Goal: Task Accomplishment & Management: Complete application form

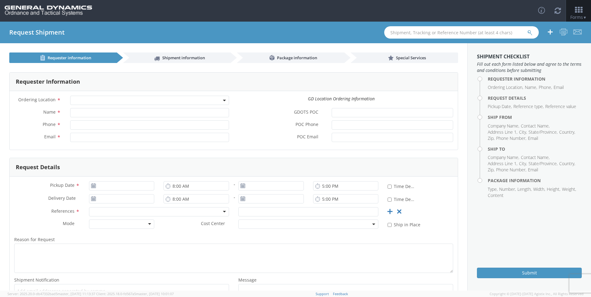
click at [225, 100] on span at bounding box center [149, 100] width 159 height 9
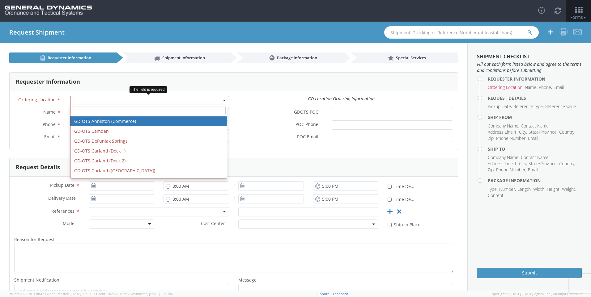
click at [224, 99] on span at bounding box center [224, 100] width 1 height 9
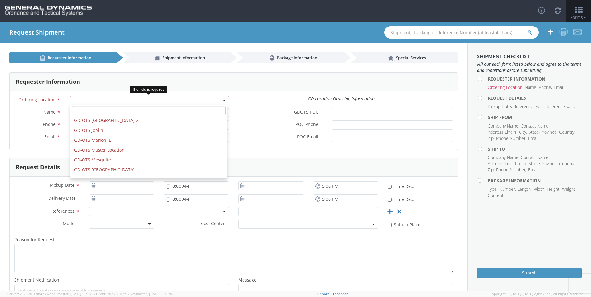
scroll to position [86, 0]
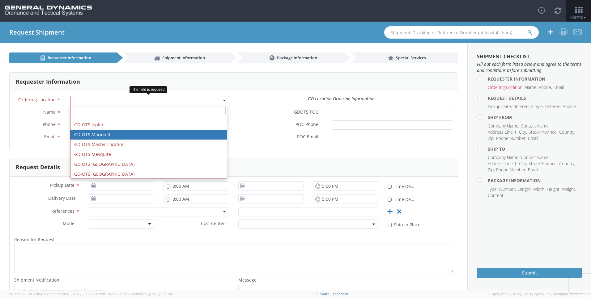
select select "313"
type input "[EMAIL_ADDRESS][DOMAIN_NAME]"
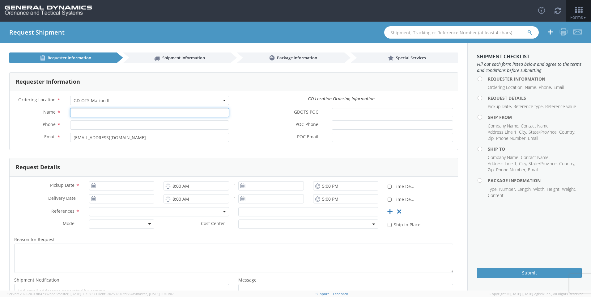
click at [132, 114] on input "Name *" at bounding box center [149, 112] width 159 height 9
type input "[PERSON_NAME]"
type input "6189939461"
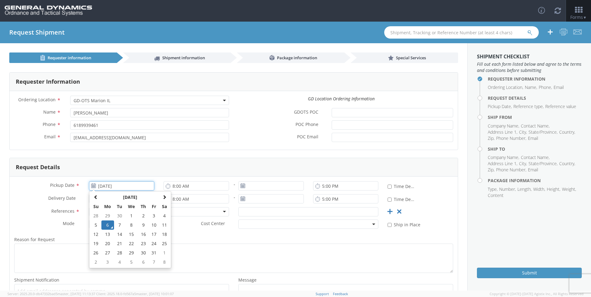
click at [119, 186] on input "[DATE]" at bounding box center [122, 185] width 66 height 9
click at [118, 226] on td "7" at bounding box center [119, 225] width 11 height 9
type input "[DATE]"
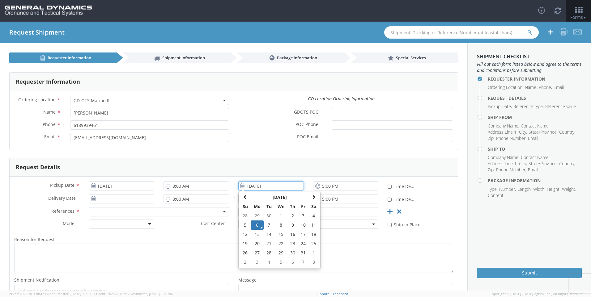
click at [252, 187] on input "[DATE]" at bounding box center [271, 185] width 66 height 9
click at [267, 227] on td "7" at bounding box center [269, 225] width 11 height 9
type input "[DATE]"
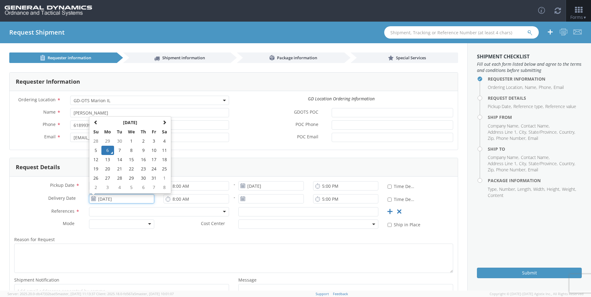
click at [121, 199] on input "[DATE]" at bounding box center [122, 198] width 66 height 9
click at [121, 151] on td "7" at bounding box center [119, 150] width 11 height 9
type input "[DATE]"
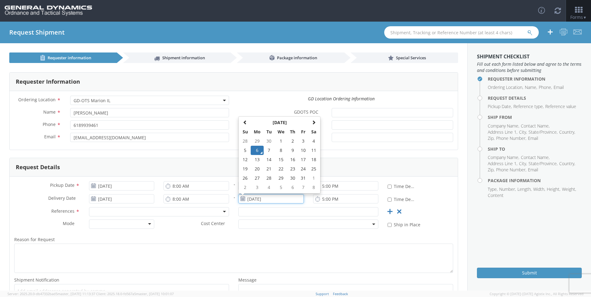
click at [246, 198] on input "[DATE]" at bounding box center [271, 198] width 66 height 9
click at [278, 151] on td "8" at bounding box center [280, 150] width 13 height 9
type input "[DATE]"
click at [138, 212] on div at bounding box center [159, 211] width 140 height 9
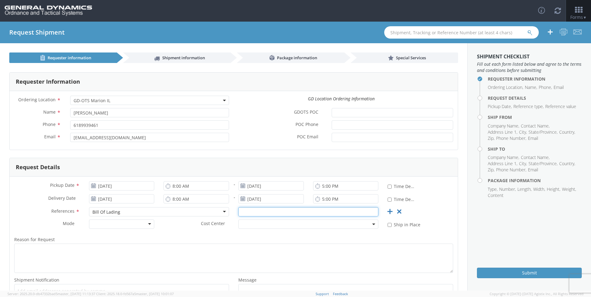
click at [267, 212] on input "text" at bounding box center [308, 211] width 140 height 9
type input "2510047"
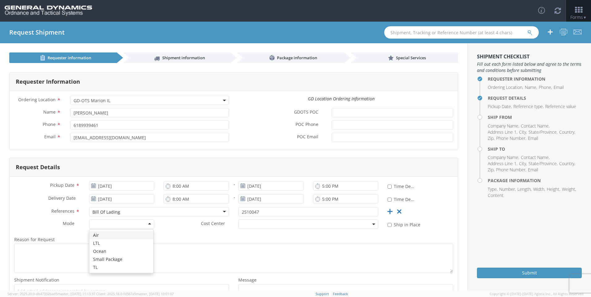
click at [113, 225] on div at bounding box center [122, 224] width 66 height 9
click at [372, 224] on b at bounding box center [373, 225] width 3 height 2
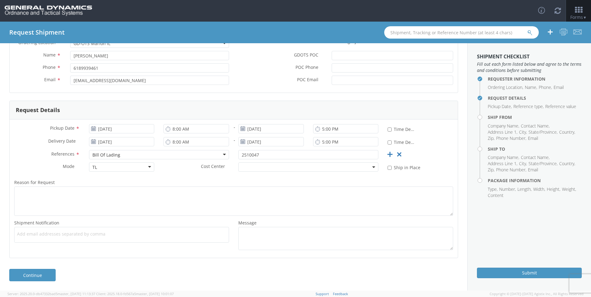
click at [80, 237] on ul at bounding box center [121, 235] width 209 height 10
type input "[EMAIL_ADDRESS][DOMAIN_NAME]"
type input "[PERSON_NAME][EMAIL_ADDRESS][PERSON_NAME][DOMAIN_NAME]"
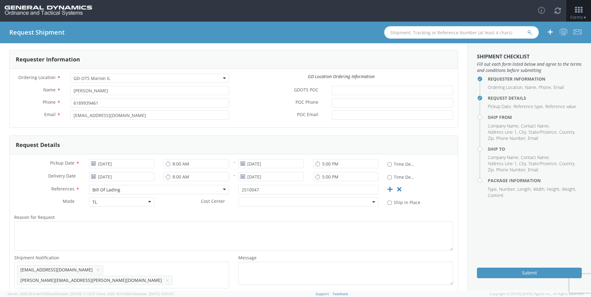
scroll to position [0, 0]
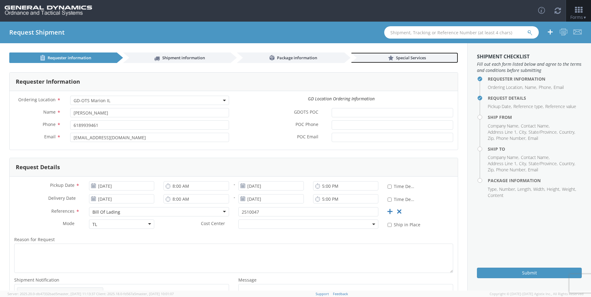
click at [425, 59] on link "Special Services" at bounding box center [404, 58] width 108 height 11
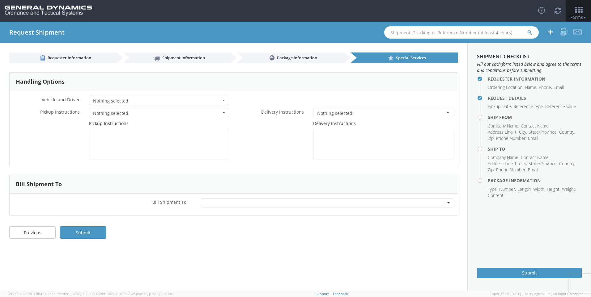
click at [291, 203] on div at bounding box center [327, 202] width 252 height 9
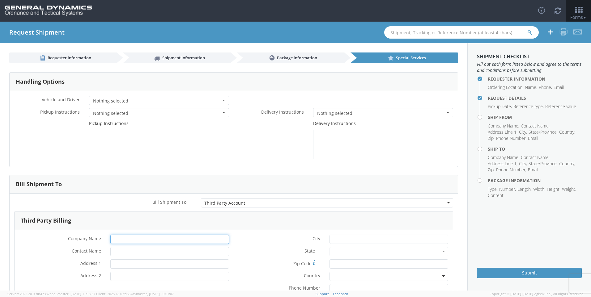
click at [185, 237] on input "* Company Name" at bounding box center [169, 239] width 119 height 9
type input "General Dynamics - OTS [PERSON_NAME]/GEDMAR c/o Data2Logistics"
type input "[PERSON_NAME]"
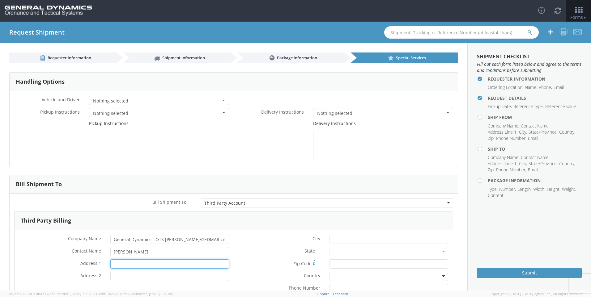
type input "PO Box 61050"
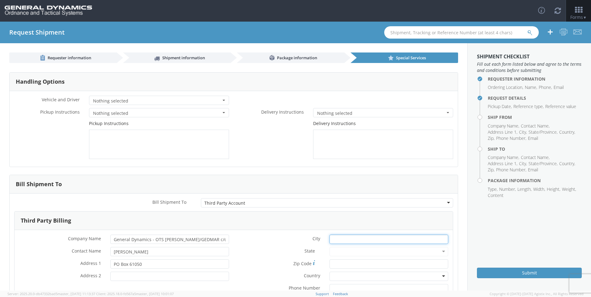
type input "Ft. [PERSON_NAME]"
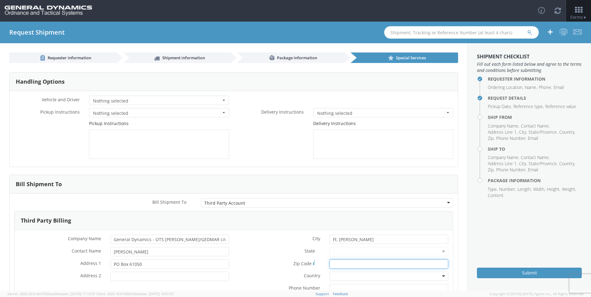
type input "33906"
type input "6189939461"
click at [356, 276] on div at bounding box center [388, 276] width 119 height 9
type input "un"
type input "fl"
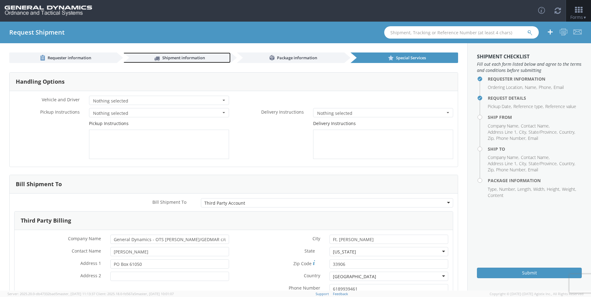
click at [183, 55] on link "Shipment information" at bounding box center [177, 58] width 108 height 11
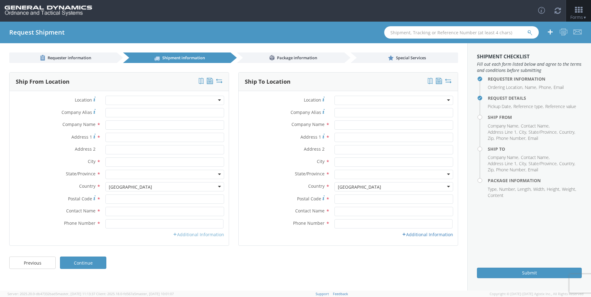
click at [200, 236] on link "Additional Information" at bounding box center [198, 235] width 51 height 6
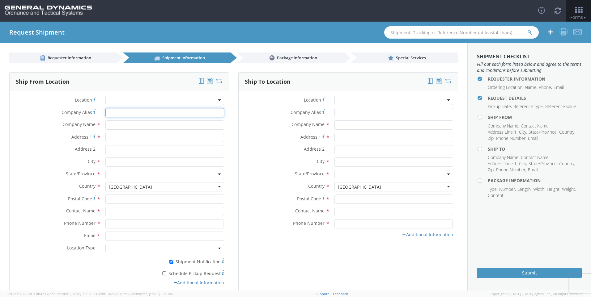
click at [155, 114] on input "Company Alias *" at bounding box center [164, 112] width 119 height 9
type input "[PERSON_NAME] CO"
type input "[STREET_ADDRESS]"
type input "[PERSON_NAME]"
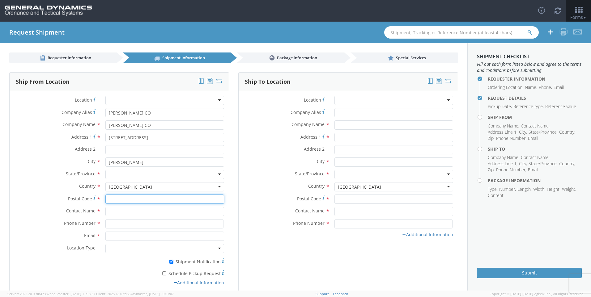
type input "63042"
type input "[PERSON_NAME]"
type input "6189790974"
type input "[EMAIL_ADDRESS][DOMAIN_NAME]"
type input "General Dynamics - OTS [PERSON_NAME]/GEDMAR c/o Data2Logistics"
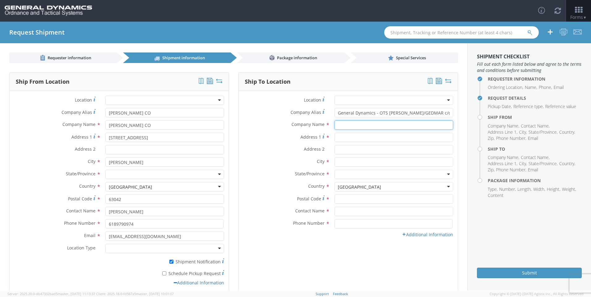
type input "GD-OTS Marion IL"
type input "[STREET_ADDRESS][PERSON_NAME]"
type input "[PERSON_NAME]"
type input "62959"
type input "[PERSON_NAME]"
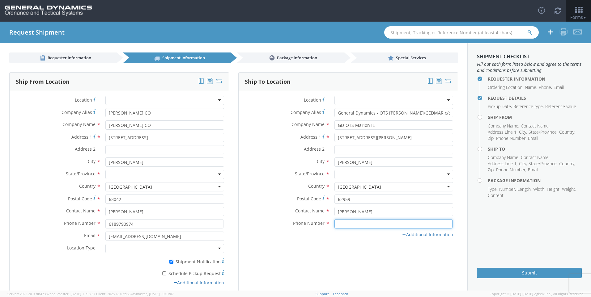
type input "[PHONE_NUMBER]"
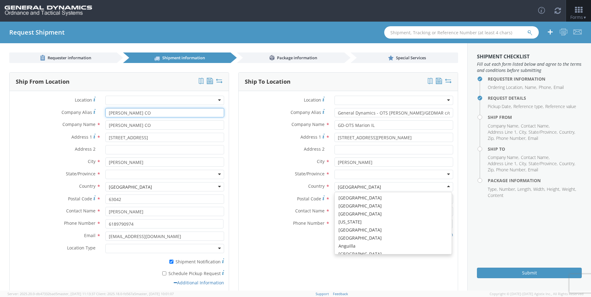
scroll to position [1558, 0]
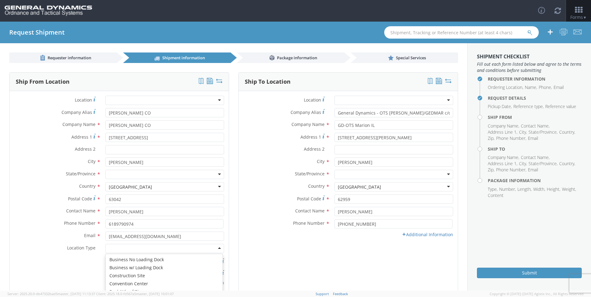
click at [149, 251] on div at bounding box center [164, 248] width 119 height 9
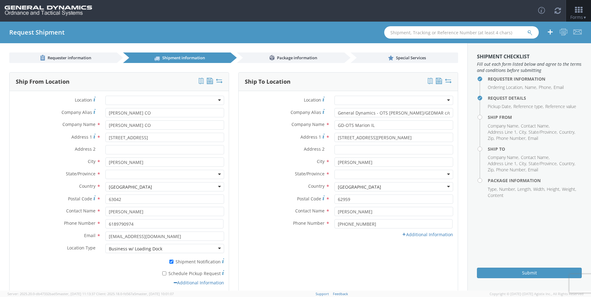
click at [159, 174] on div at bounding box center [164, 174] width 119 height 9
type input "mis"
click at [439, 234] on link "Additional Information" at bounding box center [427, 235] width 51 height 6
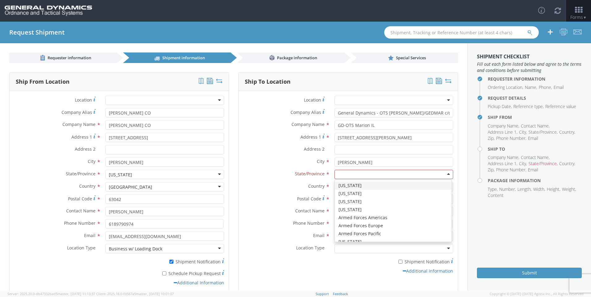
click at [356, 173] on div at bounding box center [393, 174] width 119 height 9
type input "il"
click at [354, 171] on div at bounding box center [393, 174] width 119 height 9
type input "il"
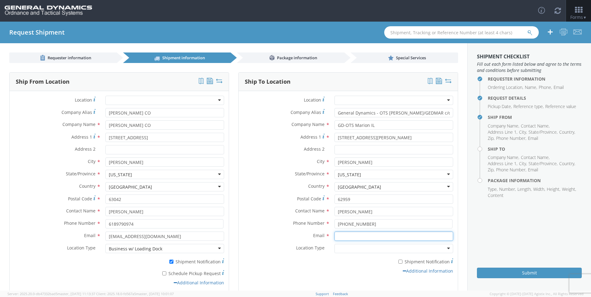
click at [394, 237] on input "Email *" at bounding box center [393, 236] width 119 height 9
type input "[PERSON_NAME][EMAIL_ADDRESS][PERSON_NAME][DOMAIN_NAME]"
type input "General Dynamics - OTS"
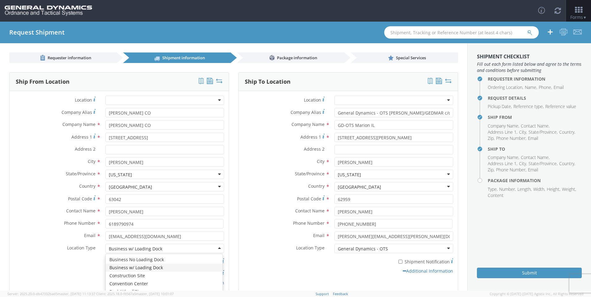
type input "General Dynamics - OTS"
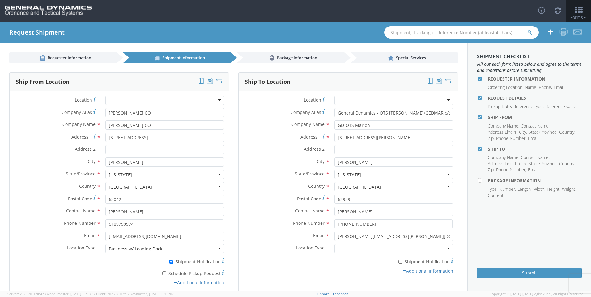
scroll to position [36, 0]
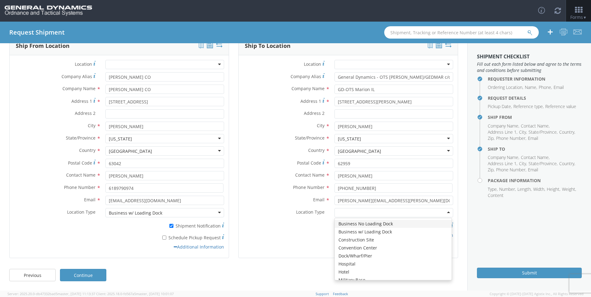
click at [369, 211] on div at bounding box center [393, 212] width 119 height 9
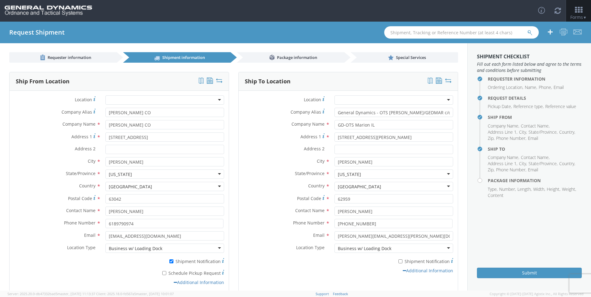
scroll to position [0, 0]
click at [299, 56] on span "Package information" at bounding box center [297, 58] width 40 height 6
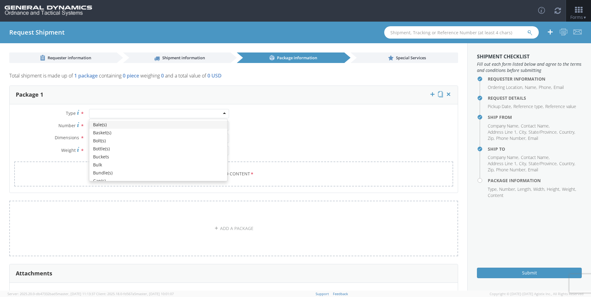
click at [145, 113] on div at bounding box center [159, 113] width 140 height 9
type input "p"
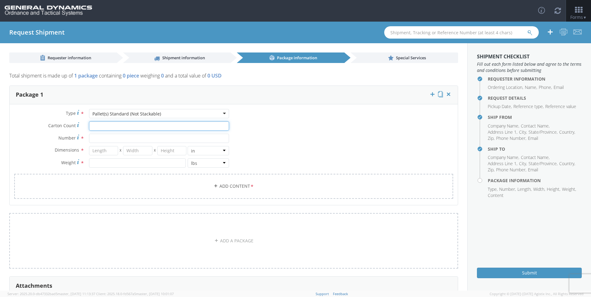
click at [129, 126] on input "Carton Count *" at bounding box center [159, 125] width 140 height 9
type input "768"
type input "13"
type input "48"
type input "40"
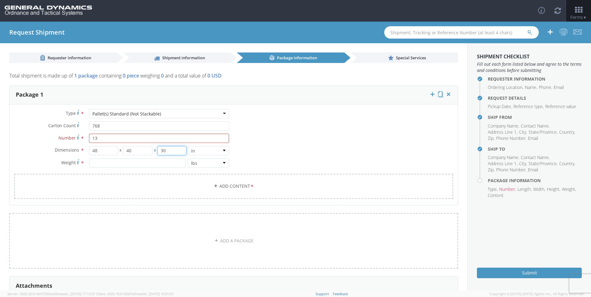
type input "30"
type input "23604"
click at [151, 185] on link "Add Content *" at bounding box center [233, 186] width 439 height 25
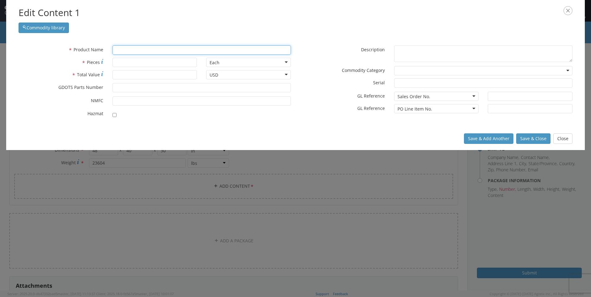
click at [123, 49] on input "text" at bounding box center [202, 49] width 178 height 9
type input "PROJECTILE BODY"
type input "PROJECTILE BODY ASSY., [PERSON_NAME], M940"
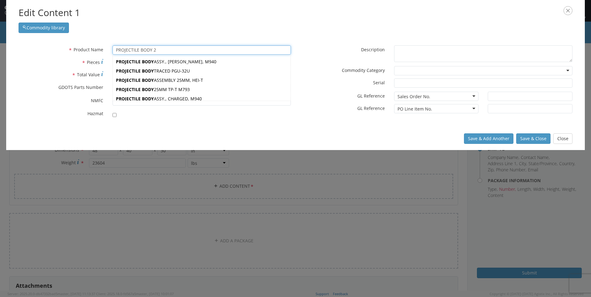
type input "PROJECTILE BODY 25"
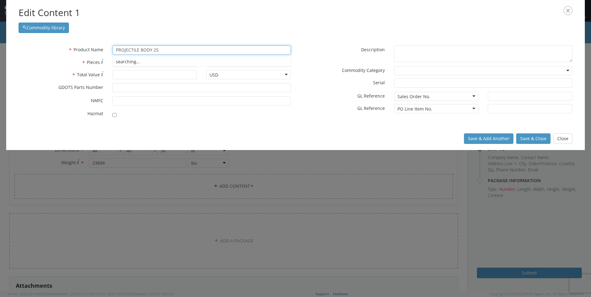
type input "PROJECTILE BODY 25MM TP-T M793"
type input "PROJECTILE BODY 25MM"
type input "PROJECTILE BODY 25MM TP-T M793"
type input "PROJECTILE BODY 25MM TP"
type input "PROJECTILE BODY 25MM TP-T M793"
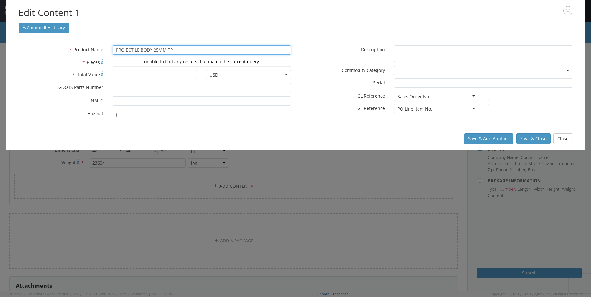
type input "PROJECTILE BODY 25MM TP"
type input "PROJECTILE BODY 25MM TP-T"
type input "PROJECTILE BODY 25MM TP-T M793"
type input "PROJECTILE BODY 25MM TP-T"
type input "PROJECTILE BODY 25MM TP-T M793"
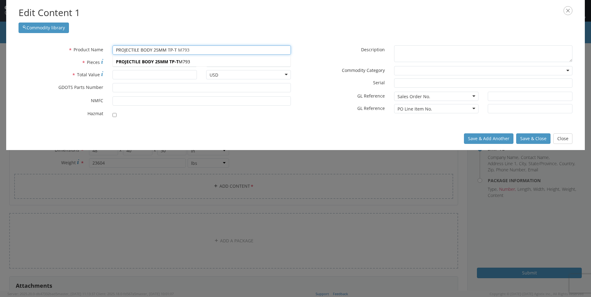
type input "PROJECTILE BODY 25MM TP-T"
click at [137, 64] on strong "PROJECTILE BODY 25MM TP-T" at bounding box center [147, 62] width 63 height 6
type input "PROJECTILE BODY 25MM TP-T M793"
type input "M9378388-10"
checkbox input "true"
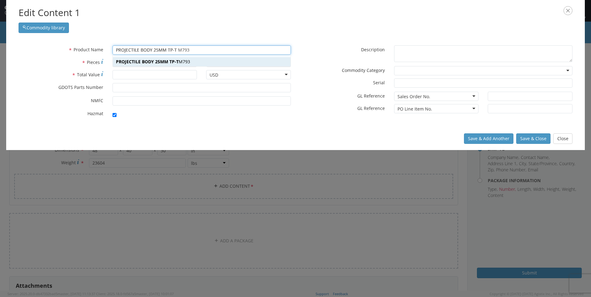
type textarea "PROJECTILE BODY 25MM TP-T M793"
type input "[PERSON_NAME],[GEOGRAPHIC_DATA]"
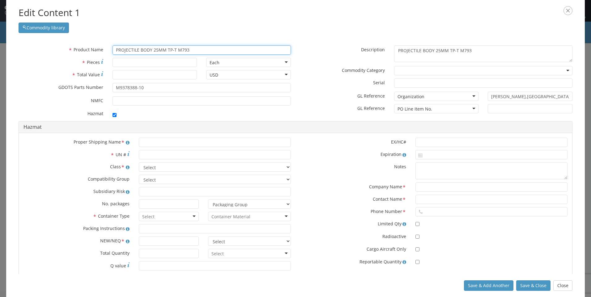
type input "PROJECTILE BODY 25MM TP-T M793"
drag, startPoint x: 115, startPoint y: 115, endPoint x: 127, endPoint y: 95, distance: 23.4
click at [115, 115] on input "checkbox" at bounding box center [115, 115] width 4 height 4
checkbox input "false"
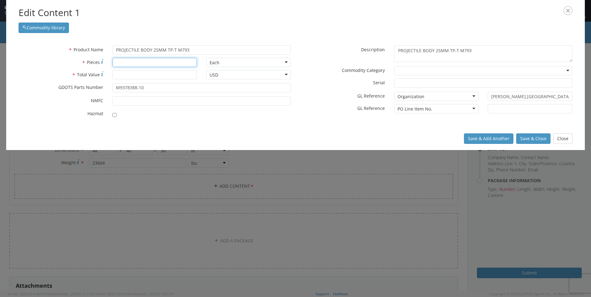
click at [132, 62] on input "* Pieces" at bounding box center [155, 62] width 85 height 9
type input "55274"
type input "159189.12"
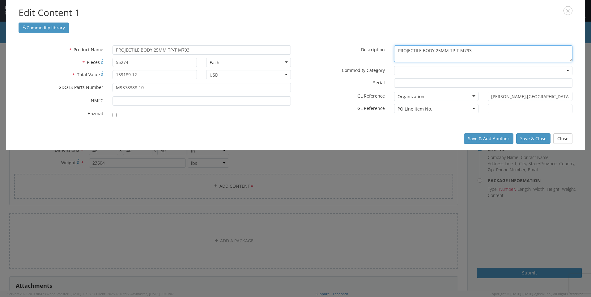
click at [477, 51] on textarea "PROJECTILE BODY 25MM TP-T M793" at bounding box center [483, 53] width 178 height 17
type textarea "PROJECTILE BODY 25MM TP-T M793 LOT #JJS25H205-029"
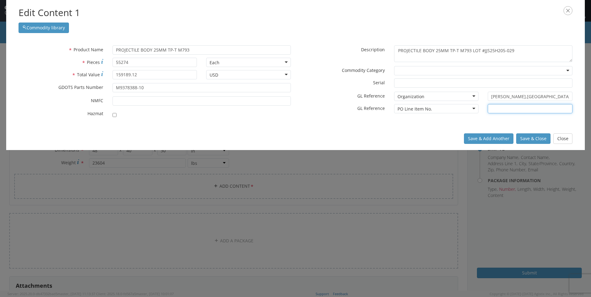
click at [508, 111] on input "text" at bounding box center [530, 108] width 85 height 9
type input "1-2"
click at [533, 139] on button "Save & Close" at bounding box center [533, 139] width 34 height 11
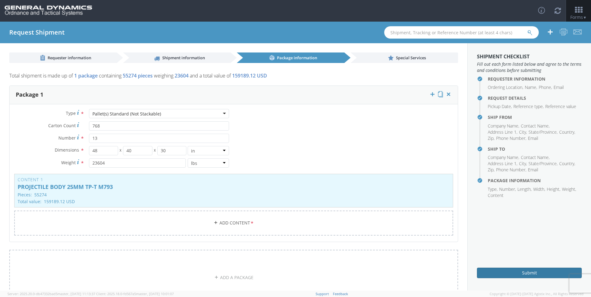
click at [531, 273] on button "Submit" at bounding box center [529, 273] width 105 height 11
